Goal: Transaction & Acquisition: Purchase product/service

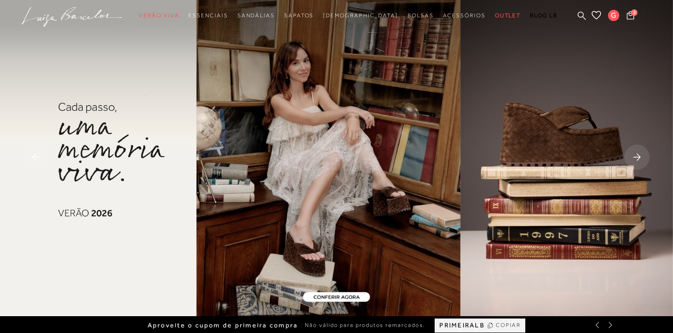
click at [367, 124] on div at bounding box center [336, 158] width 673 height 316
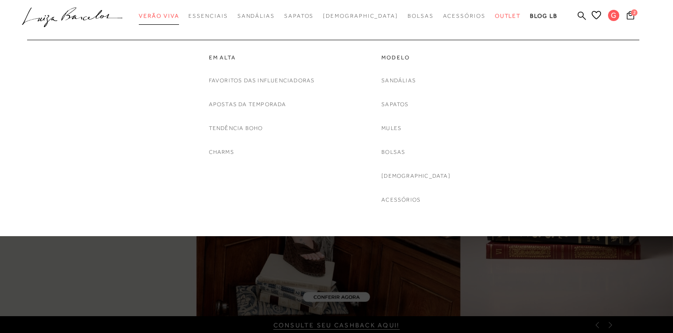
click at [179, 17] on span "Verão Viva" at bounding box center [159, 16] width 40 height 7
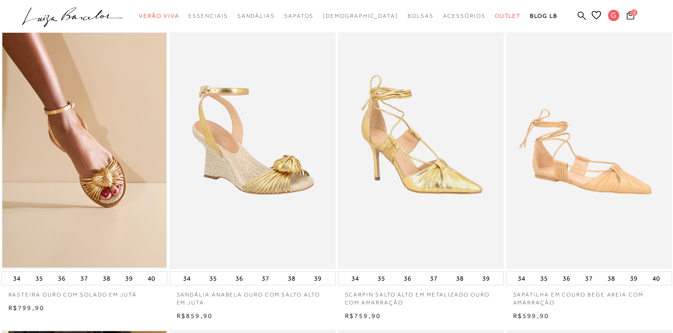
scroll to position [46, 0]
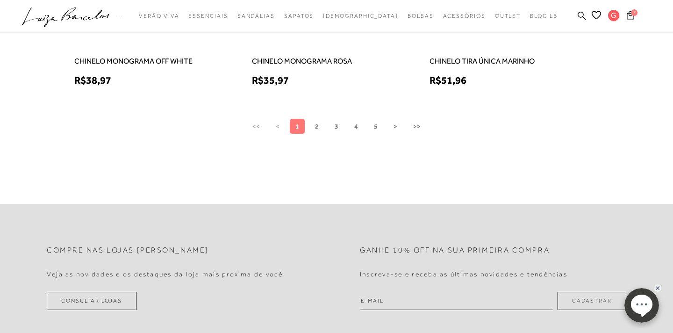
scroll to position [888, 0]
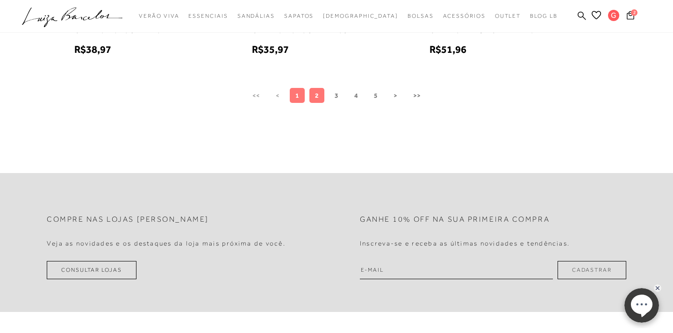
click at [317, 97] on span "2" at bounding box center [317, 95] width 4 height 7
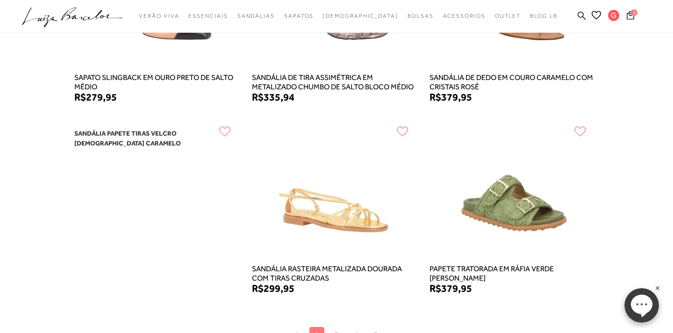
scroll to position [701, 0]
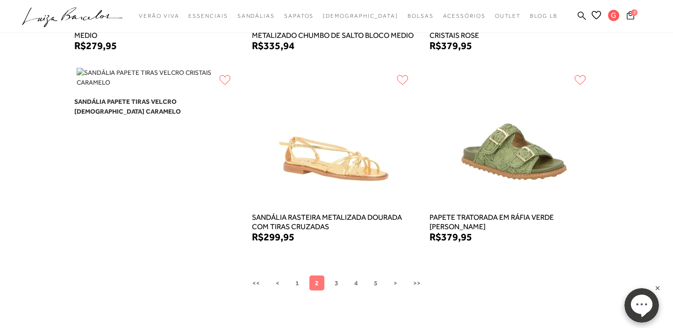
click at [634, 14] on span "2" at bounding box center [634, 12] width 7 height 7
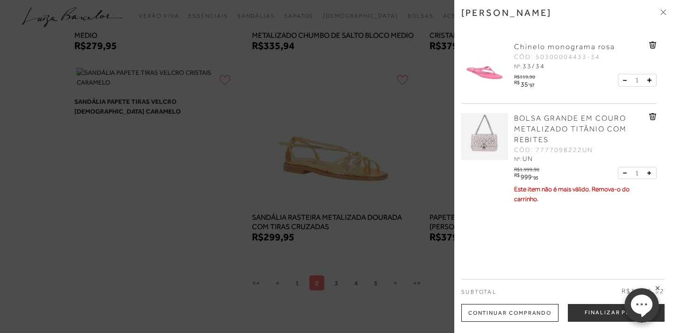
click at [415, 45] on div at bounding box center [336, 166] width 673 height 333
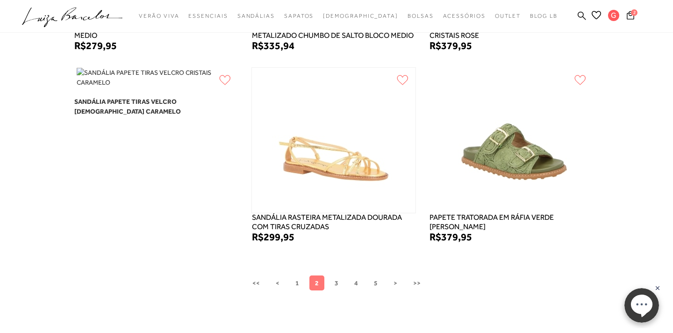
click at [348, 151] on img at bounding box center [334, 140] width 143 height 145
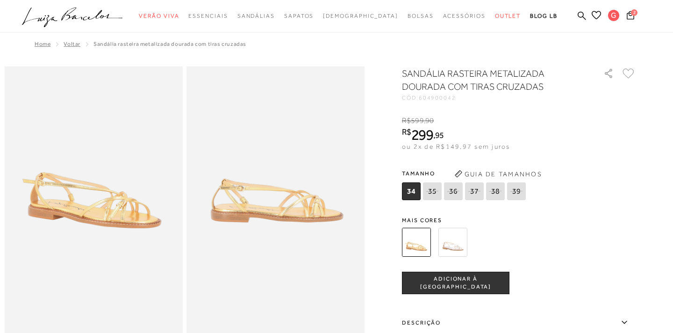
click at [596, 13] on icon at bounding box center [596, 15] width 9 height 9
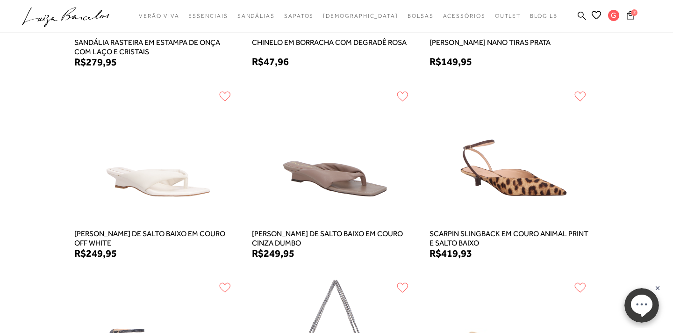
scroll to position [333, 0]
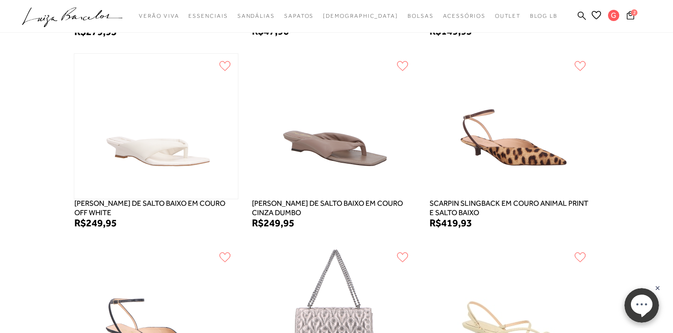
click at [144, 163] on img at bounding box center [156, 126] width 143 height 145
